Goal: Information Seeking & Learning: Obtain resource

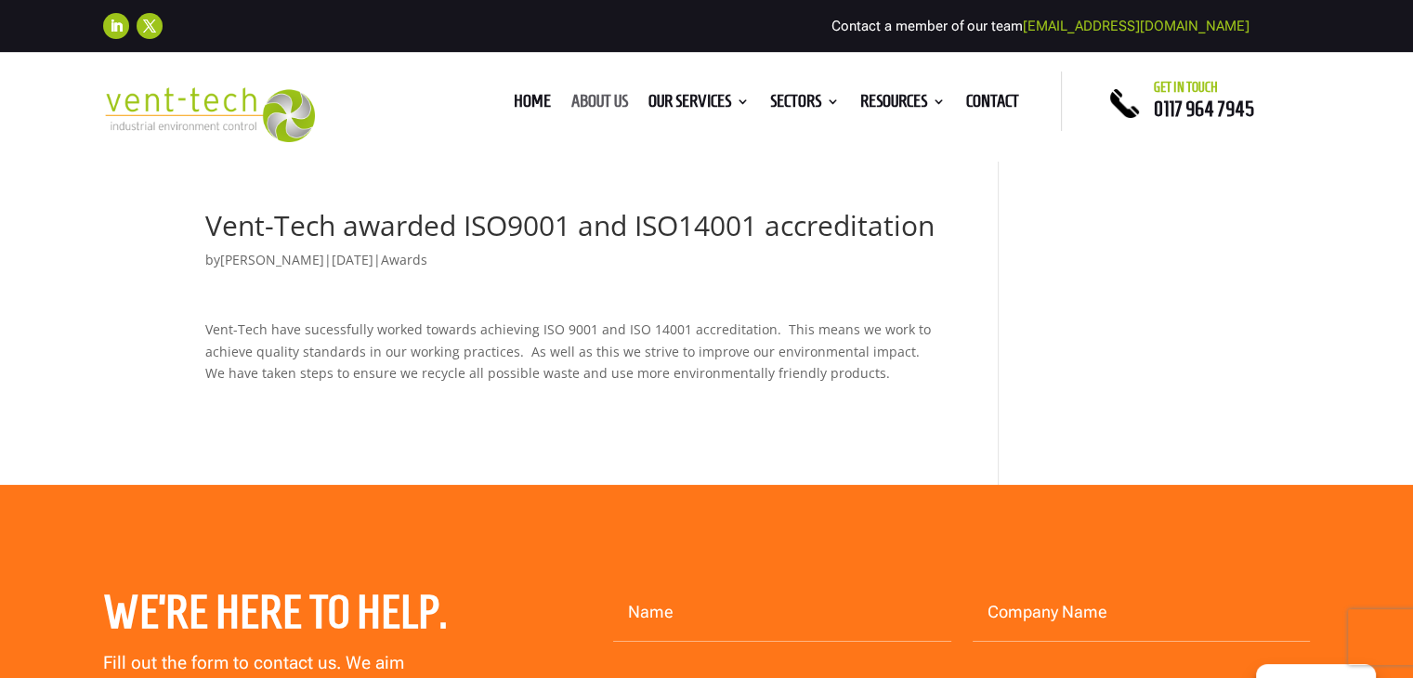
click at [589, 108] on link "About us" at bounding box center [599, 105] width 57 height 20
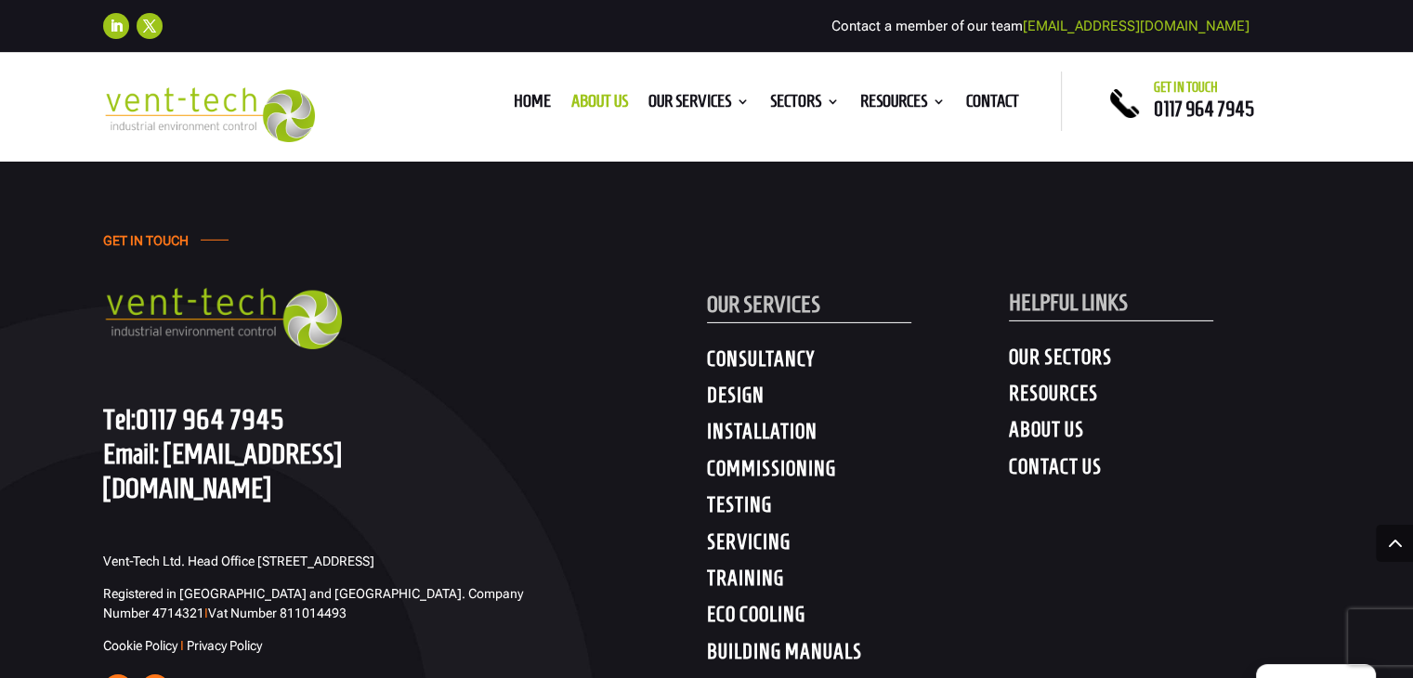
scroll to position [6085, 0]
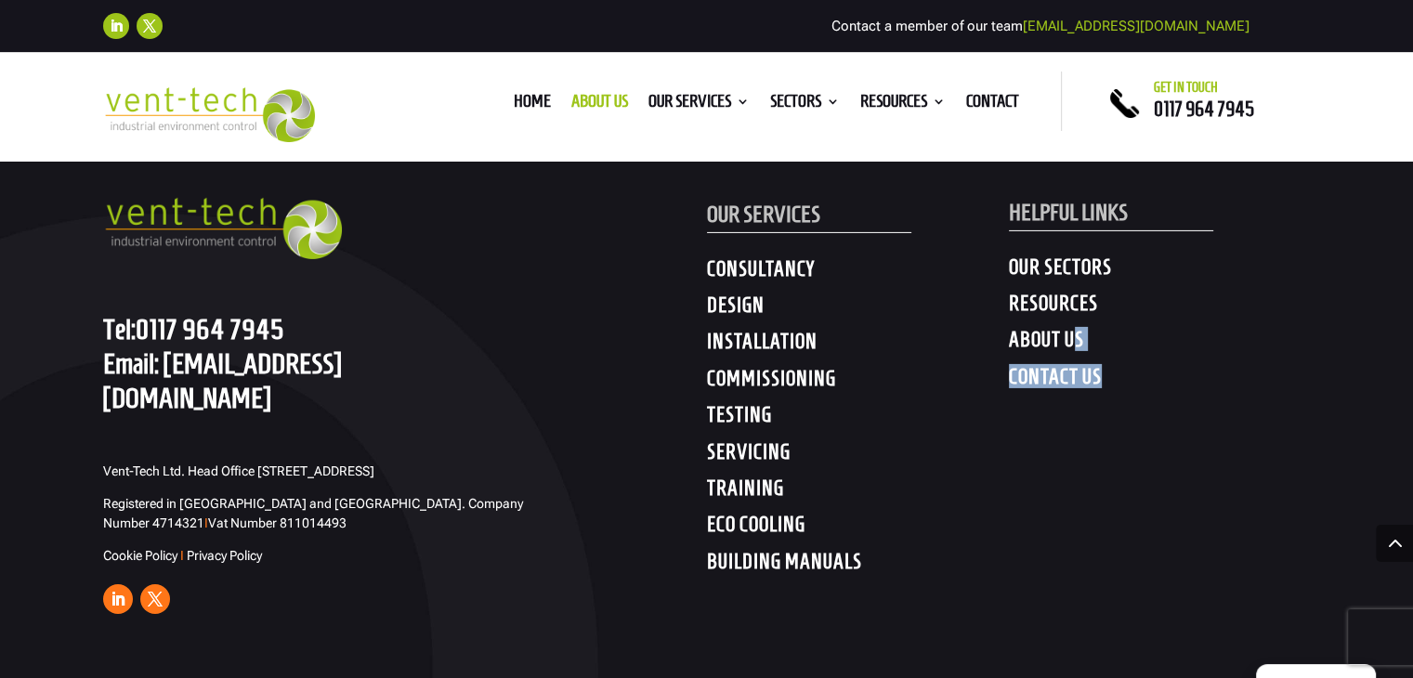
drag, startPoint x: 1070, startPoint y: 307, endPoint x: 1149, endPoint y: 348, distance: 88.9
click at [1149, 348] on div "HELPFUL LINKS OUR SECTORS RESOURCES ABOUT US CONTACT US" at bounding box center [1160, 269] width 302 height 261
click at [1039, 291] on h4 "RESOURCES" at bounding box center [1160, 307] width 302 height 33
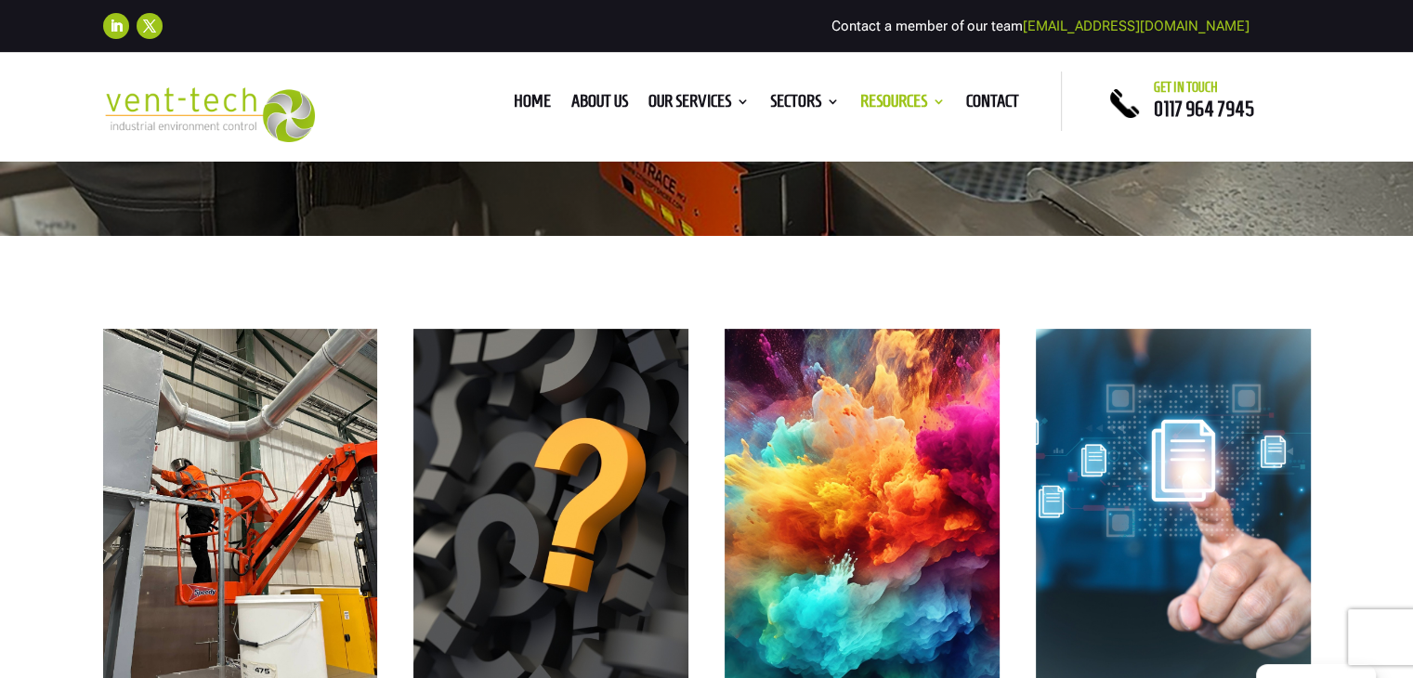
scroll to position [736, 0]
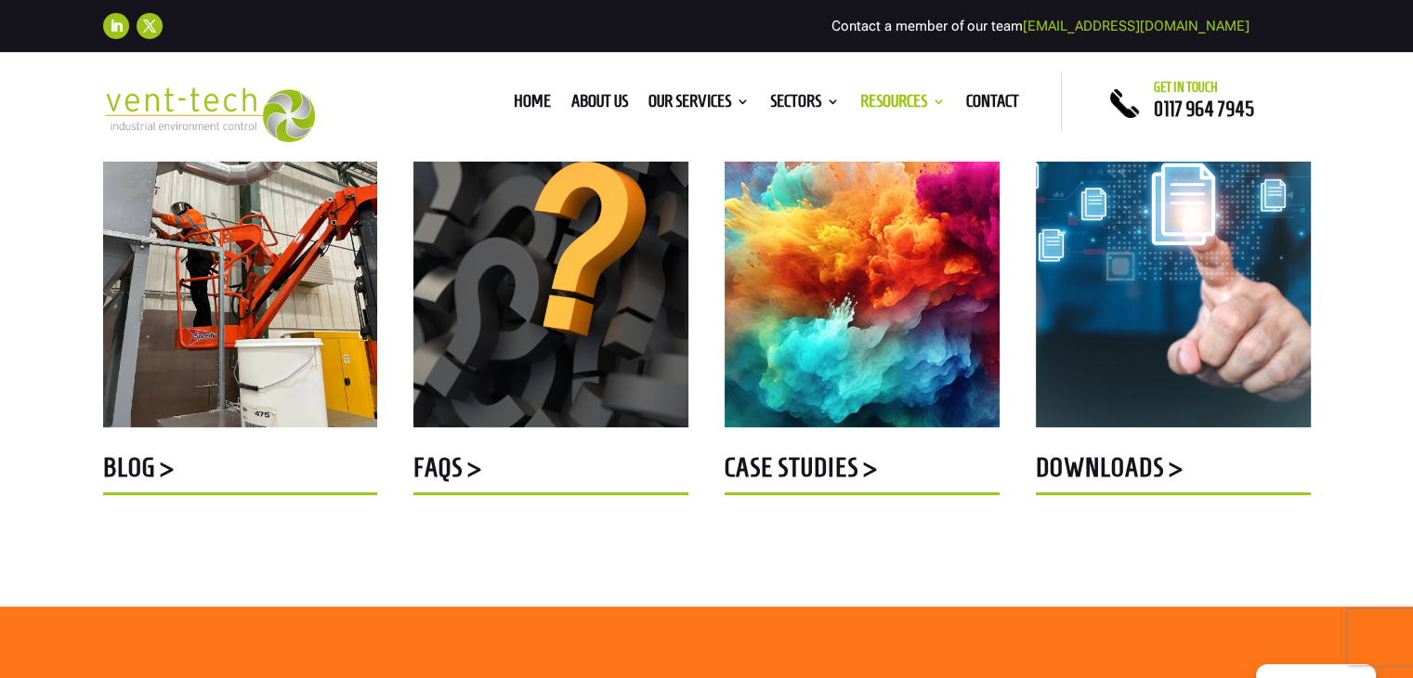
click at [1201, 326] on img at bounding box center [1173, 249] width 275 height 355
